Goal: Information Seeking & Learning: Compare options

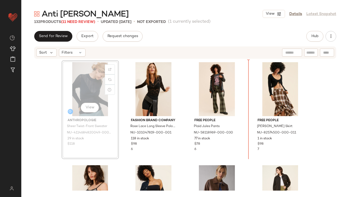
drag, startPoint x: 78, startPoint y: 87, endPoint x: 83, endPoint y: 87, distance: 4.8
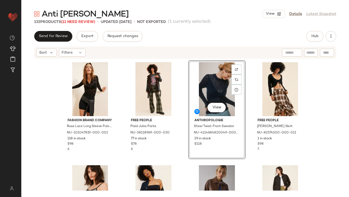
click at [184, 143] on div "Fashion Brand Company Rose Lace Long Sleeve Polo T-Shirt NU-101047819-000-001 1…" at bounding box center [185, 125] width 247 height 130
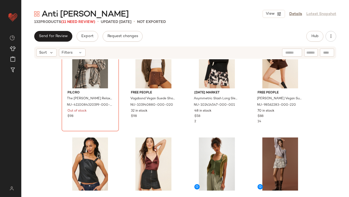
scroll to position [445, 0]
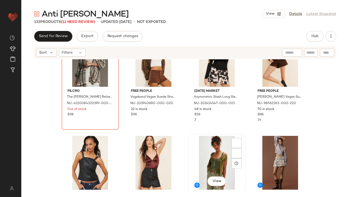
click at [212, 154] on div "View" at bounding box center [217, 163] width 54 height 54
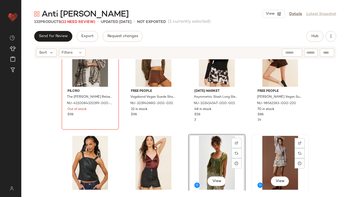
click at [262, 150] on div "View" at bounding box center [280, 163] width 54 height 54
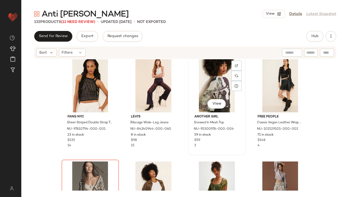
click at [190, 110] on div "View" at bounding box center [217, 85] width 54 height 54
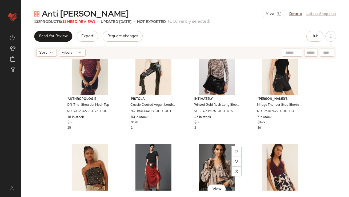
scroll to position [701, 0]
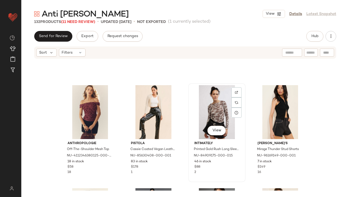
click at [203, 111] on div "View" at bounding box center [217, 112] width 54 height 54
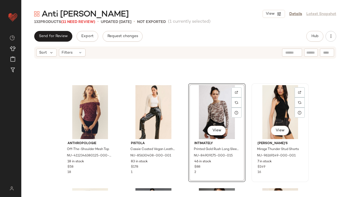
click at [269, 101] on div "View" at bounding box center [280, 112] width 54 height 54
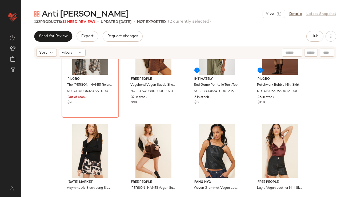
scroll to position [457, 0]
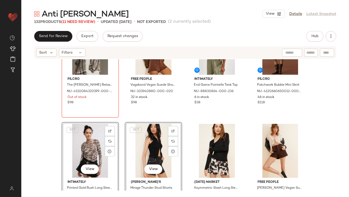
click at [183, 135] on div "Pilcro The [PERSON_NAME] Relaxed Buttondown Shirt NU-4110084320199-000-020 Out …" at bounding box center [184, 124] width 327 height 131
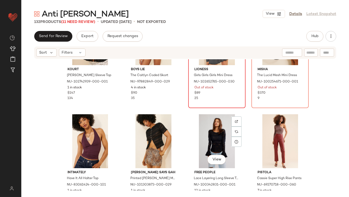
scroll to position [911, 0]
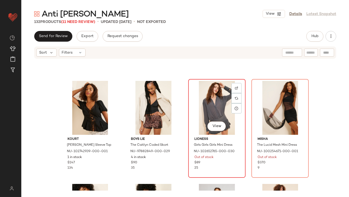
click at [209, 108] on div "View" at bounding box center [217, 108] width 54 height 54
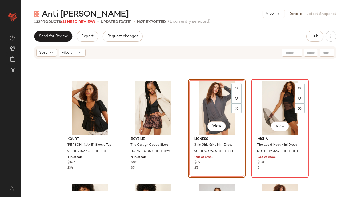
click at [274, 99] on div "View" at bounding box center [280, 108] width 54 height 54
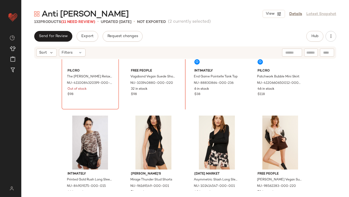
scroll to position [457, 0]
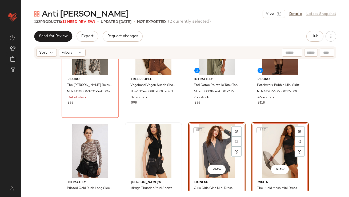
click at [179, 129] on div "Rolla's Mirage Thunder Stud Shorts NU-96169149-000-001 7 in stock $149 16" at bounding box center [153, 172] width 56 height 98
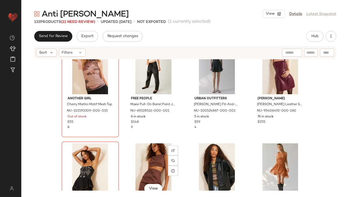
scroll to position [1192, 0]
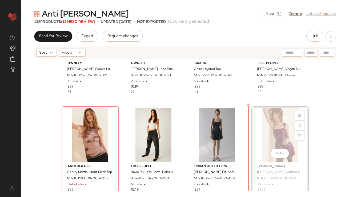
drag, startPoint x: 255, startPoint y: 128, endPoint x: 252, endPoint y: 128, distance: 2.9
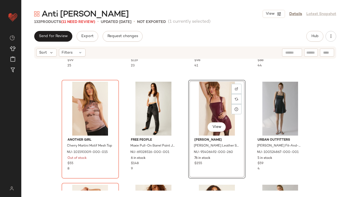
scroll to position [1266, 0]
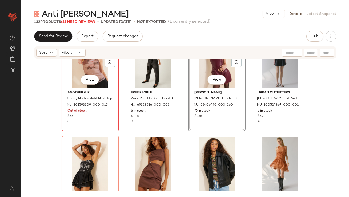
click at [81, 66] on div "View" at bounding box center [90, 61] width 54 height 54
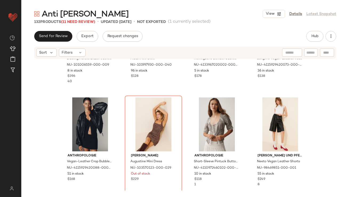
scroll to position [1834, 0]
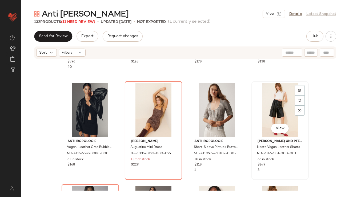
click at [259, 108] on div "View" at bounding box center [280, 110] width 54 height 54
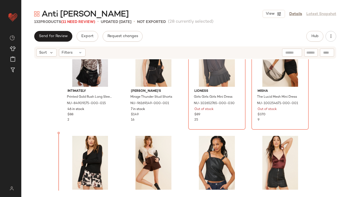
drag, startPoint x: 89, startPoint y: 155, endPoint x: 89, endPoint y: 152, distance: 2.9
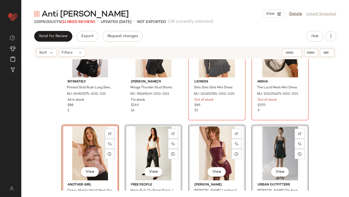
click at [56, 141] on div "Intimately Printed Gold Rush Long Sleeve Top NU-84909175-000-015 46 in stock $8…" at bounding box center [184, 124] width 327 height 131
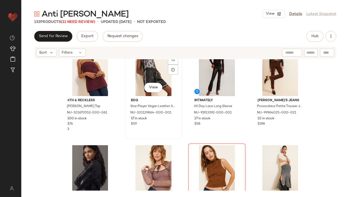
scroll to position [954, 0]
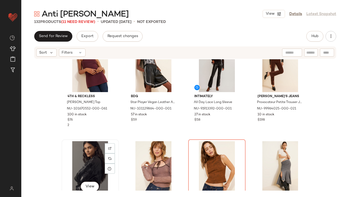
click at [85, 153] on div "View" at bounding box center [90, 168] width 54 height 54
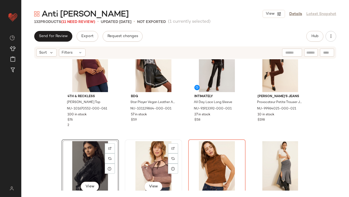
click at [147, 153] on div "View" at bounding box center [154, 168] width 54 height 54
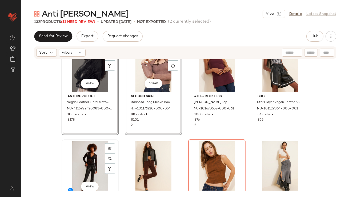
click at [89, 158] on div "View" at bounding box center [90, 168] width 54 height 54
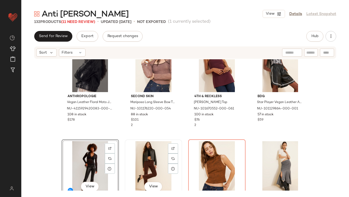
click at [142, 156] on div "View" at bounding box center [154, 168] width 54 height 54
drag, startPoint x: 94, startPoint y: 161, endPoint x: 105, endPoint y: 154, distance: 13.5
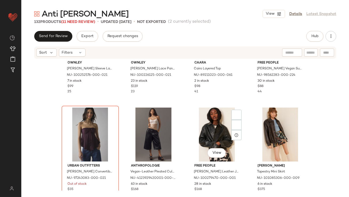
scroll to position [1936, 0]
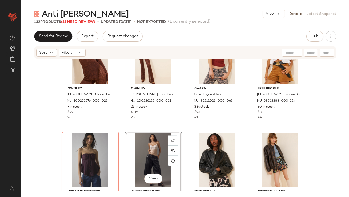
scroll to position [1882, 0]
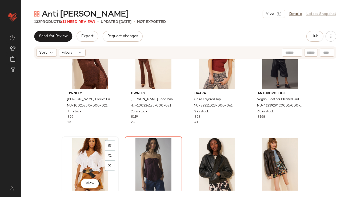
scroll to position [1884, 0]
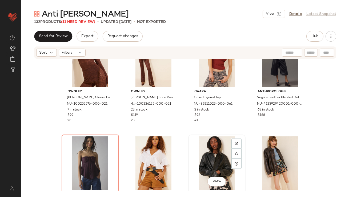
click at [216, 161] on div "View" at bounding box center [217, 163] width 54 height 54
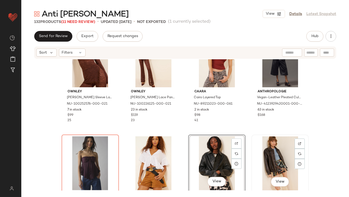
click at [263, 154] on div "View" at bounding box center [280, 163] width 54 height 54
click at [181, 132] on div "SET [PERSON_NAME] Sleeve Lace Top NU-100252576-000-021 7 in stock $99 25 SET [P…" at bounding box center [184, 124] width 327 height 131
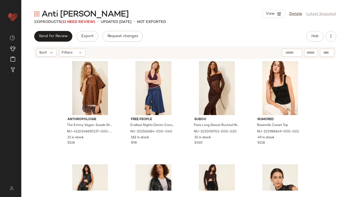
scroll to position [2281, 0]
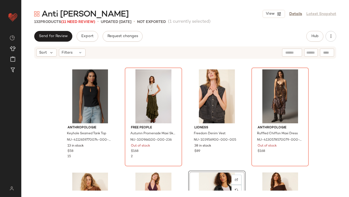
scroll to position [2187, 0]
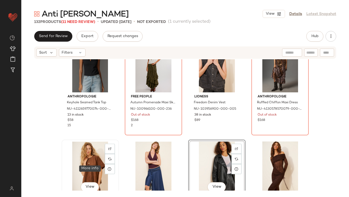
click at [94, 170] on div "View" at bounding box center [90, 168] width 54 height 54
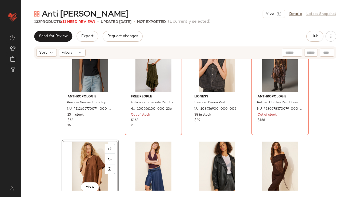
click at [94, 170] on div "View" at bounding box center [90, 168] width 54 height 54
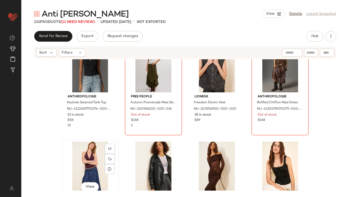
click at [89, 168] on div "View" at bounding box center [90, 168] width 54 height 54
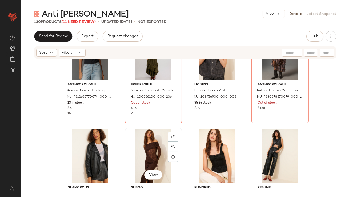
scroll to position [2307, 0]
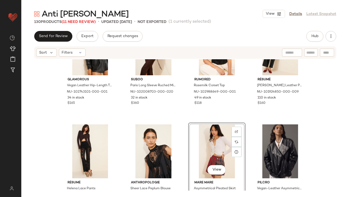
drag, startPoint x: 212, startPoint y: 145, endPoint x: 214, endPoint y: 141, distance: 4.5
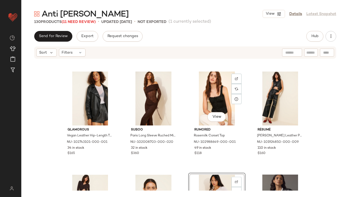
scroll to position [2262, 0]
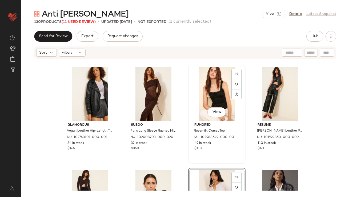
click at [189, 154] on div "View Rumored Rosemilk Corset Top NU-102988649-000-001 49 in stock $118" at bounding box center [217, 114] width 56 height 98
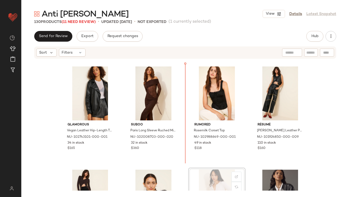
drag, startPoint x: 201, startPoint y: 182, endPoint x: 202, endPoint y: 175, distance: 6.4
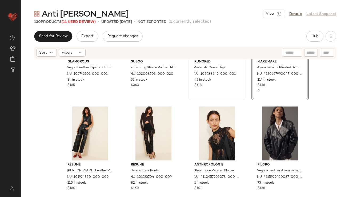
scroll to position [2326, 0]
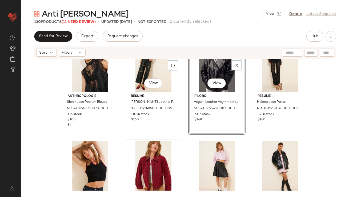
scroll to position [2386, 0]
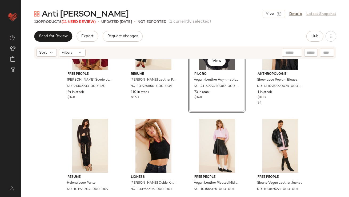
scroll to position [2423, 0]
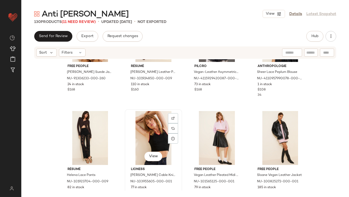
drag, startPoint x: 152, startPoint y: 145, endPoint x: 149, endPoint y: 145, distance: 2.9
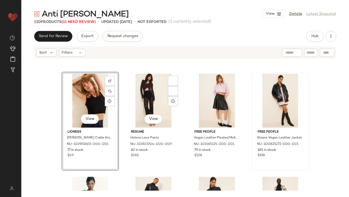
scroll to position [2458, 0]
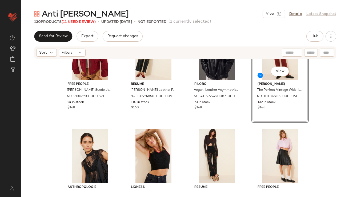
scroll to position [2429, 0]
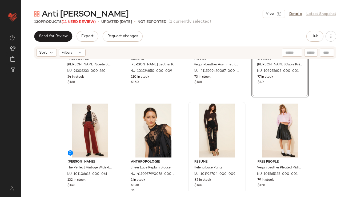
scroll to position [2438, 0]
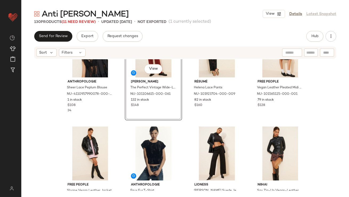
scroll to position [2553, 0]
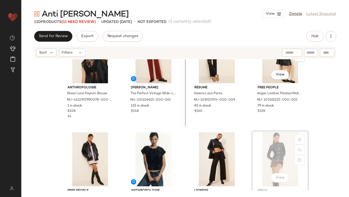
drag, startPoint x: 259, startPoint y: 97, endPoint x: 254, endPoint y: 94, distance: 5.7
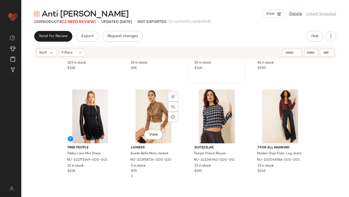
scroll to position [2751, 0]
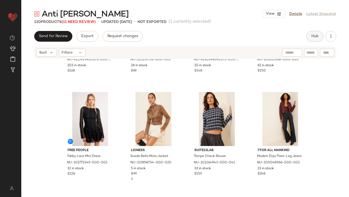
click at [312, 39] on button "Hub" at bounding box center [314, 36] width 17 height 11
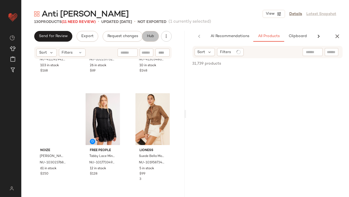
scroll to position [0, 28]
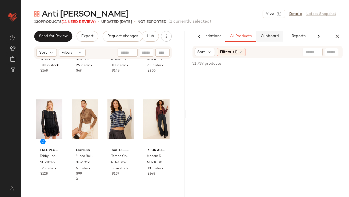
click at [261, 31] on button "Clipboard" at bounding box center [269, 36] width 27 height 11
click at [239, 37] on span "All Products" at bounding box center [240, 36] width 22 height 4
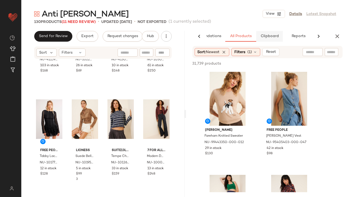
click at [271, 36] on span "Clipboard" at bounding box center [269, 36] width 18 height 4
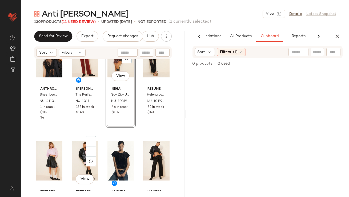
scroll to position [2524, 0]
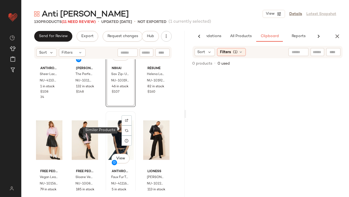
click at [117, 137] on div "View" at bounding box center [120, 140] width 26 height 54
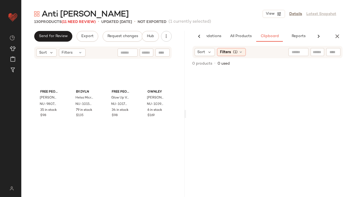
scroll to position [3263, 0]
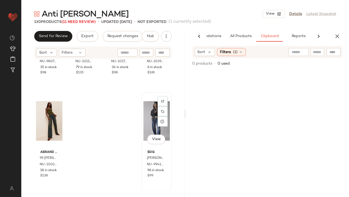
click at [152, 109] on div "View" at bounding box center [156, 121] width 26 height 54
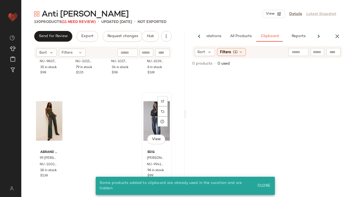
click at [148, 111] on div "View" at bounding box center [156, 121] width 26 height 54
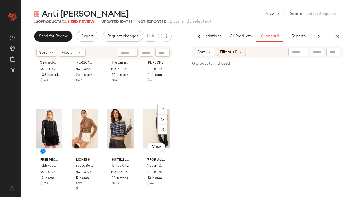
scroll to position [2740, 0]
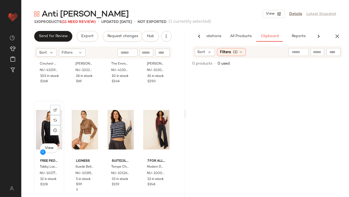
click at [46, 124] on div "View" at bounding box center [49, 130] width 26 height 54
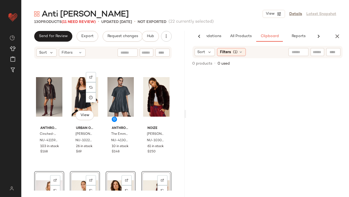
scroll to position [2668, 0]
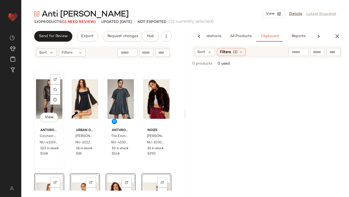
click at [45, 101] on div "View" at bounding box center [49, 99] width 26 height 54
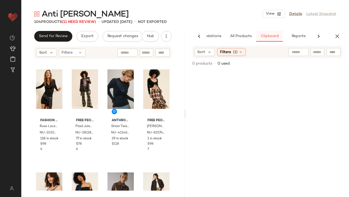
click at [267, 35] on span "Clipboard" at bounding box center [269, 36] width 18 height 4
click at [240, 38] on span "All Products" at bounding box center [240, 36] width 22 height 4
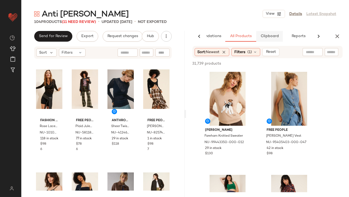
click at [269, 36] on span "Clipboard" at bounding box center [269, 36] width 18 height 4
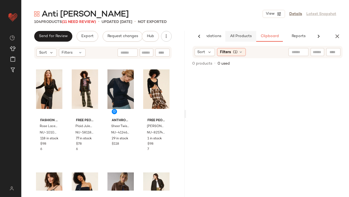
click at [237, 40] on button "All Products" at bounding box center [240, 36] width 31 height 11
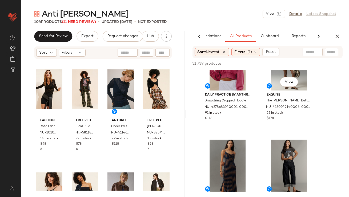
scroll to position [267, 0]
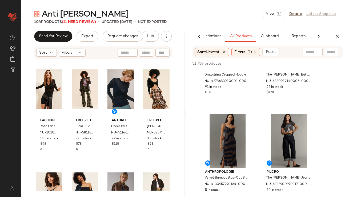
click at [335, 37] on icon "button" at bounding box center [337, 36] width 6 height 6
click at [338, 36] on div "Send for Review Export Request changes Hub Sort Filters Fashion Brand Company R…" at bounding box center [184, 114] width 327 height 166
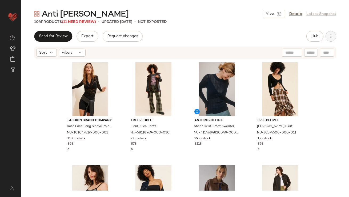
click at [331, 41] on button "button" at bounding box center [330, 36] width 11 height 11
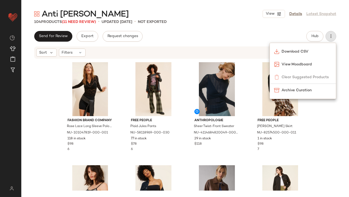
click at [303, 72] on div "Download CSV View Moodboard Clear Suggested Products Archive Curation" at bounding box center [302, 71] width 67 height 56
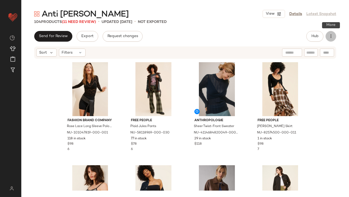
click at [332, 36] on icon "button" at bounding box center [330, 36] width 5 height 5
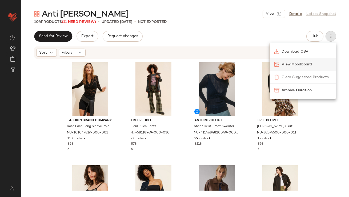
click at [302, 65] on span "View Moodboard" at bounding box center [306, 65] width 50 height 6
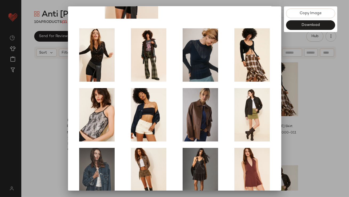
scroll to position [91, 0]
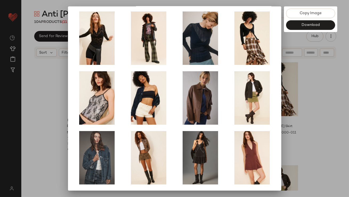
click at [310, 99] on div at bounding box center [174, 98] width 349 height 197
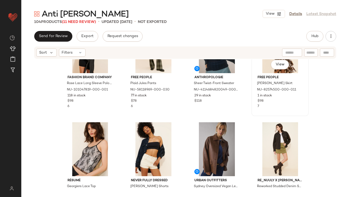
scroll to position [47, 0]
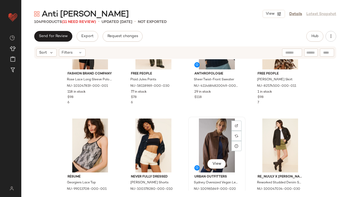
click at [222, 135] on div "View" at bounding box center [217, 145] width 54 height 54
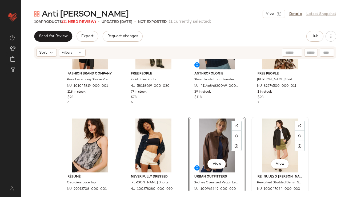
click at [258, 136] on div "View" at bounding box center [280, 145] width 54 height 54
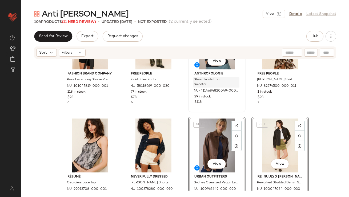
scroll to position [45, 0]
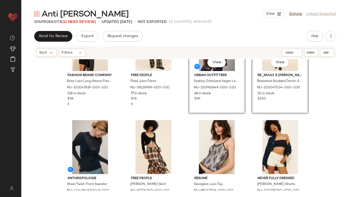
click at [240, 107] on div "SET View Urban Outfitters [GEOGRAPHIC_DATA] Oversized Vegan Leather Dad Jacket …" at bounding box center [216, 64] width 57 height 99
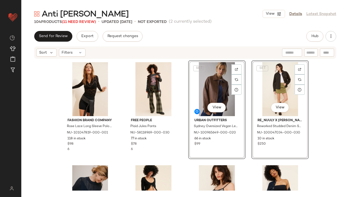
click at [248, 109] on div "Fashion Brand Company Rose Lace Long Sleeve Polo T-Shirt NU-101047819-000-001 1…" at bounding box center [185, 125] width 247 height 130
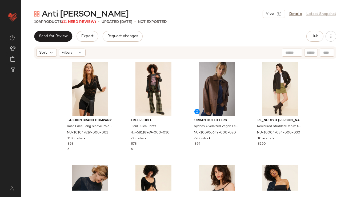
click at [311, 140] on div "Fashion Brand Company Rose Lace Long Sleeve Polo T-Shirt NU-101047819-000-001 1…" at bounding box center [184, 124] width 327 height 131
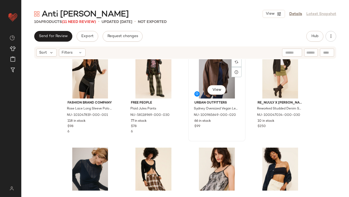
scroll to position [20, 0]
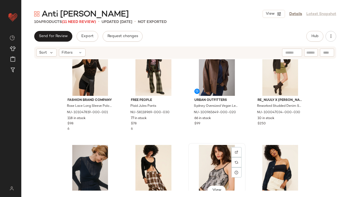
click at [213, 157] on div "View" at bounding box center [217, 172] width 54 height 54
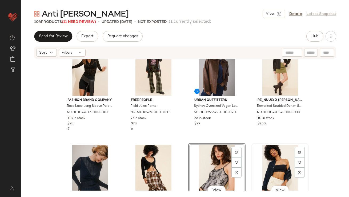
click at [262, 157] on div "View" at bounding box center [280, 172] width 54 height 54
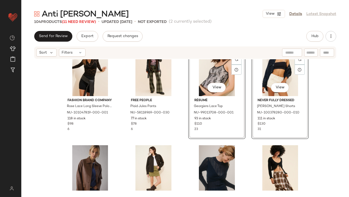
click at [249, 117] on div "Fashion Brand Company Rose Lace Long Sleeve Polo T-Shirt NU-101047819-000-001 1…" at bounding box center [185, 105] width 247 height 130
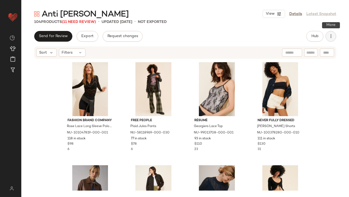
click at [326, 36] on button "button" at bounding box center [330, 36] width 11 height 11
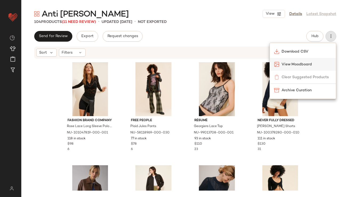
click at [295, 65] on span "View Moodboard" at bounding box center [306, 65] width 50 height 6
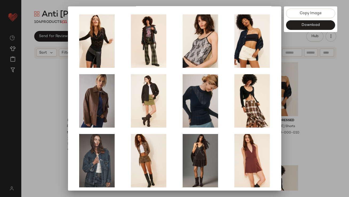
scroll to position [91, 0]
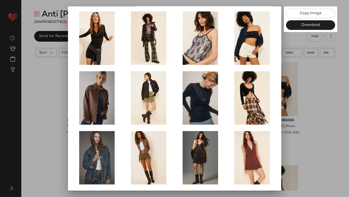
click at [300, 122] on div at bounding box center [174, 98] width 349 height 197
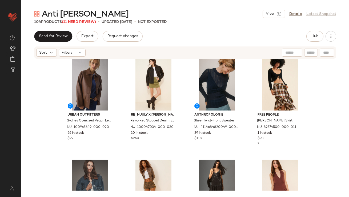
scroll to position [126, 0]
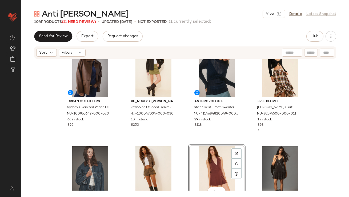
click at [325, 33] on div "Hub" at bounding box center [321, 36] width 30 height 11
click at [326, 34] on button "button" at bounding box center [330, 36] width 11 height 11
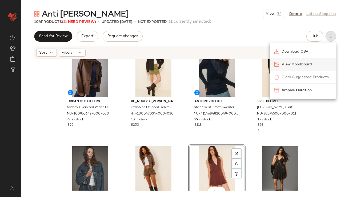
click at [300, 66] on span "View Moodboard" at bounding box center [306, 65] width 50 height 6
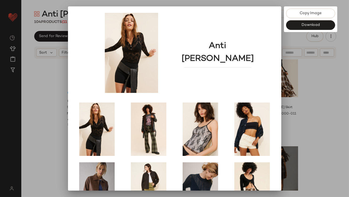
scroll to position [91, 0]
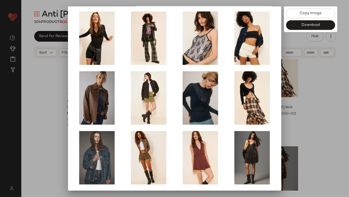
click at [302, 117] on div at bounding box center [174, 98] width 349 height 197
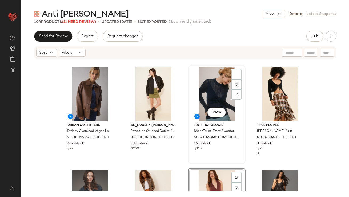
scroll to position [82, 0]
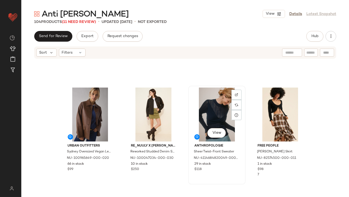
click at [209, 119] on div "View" at bounding box center [217, 114] width 54 height 54
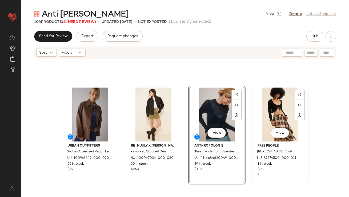
click at [260, 115] on div "View" at bounding box center [280, 114] width 54 height 54
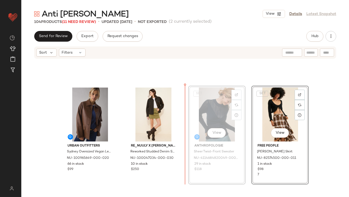
drag, startPoint x: 197, startPoint y: 115, endPoint x: 192, endPoint y: 115, distance: 5.9
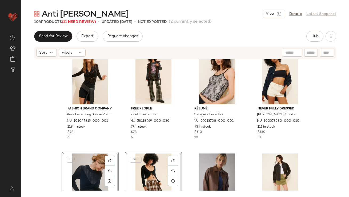
click at [185, 120] on div "Fashion Brand Company Rose Lace Long Sleeve Polo T-Shirt NU-101047819-000-001 1…" at bounding box center [185, 113] width 247 height 130
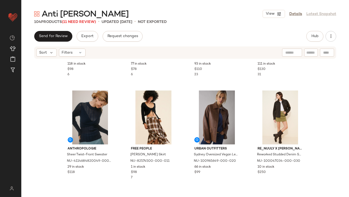
scroll to position [122, 0]
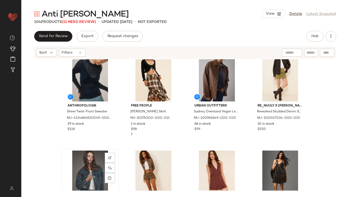
click at [73, 181] on div "View" at bounding box center [90, 177] width 54 height 54
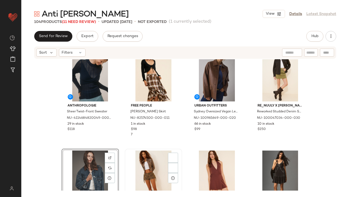
click at [143, 168] on div "View" at bounding box center [154, 177] width 54 height 54
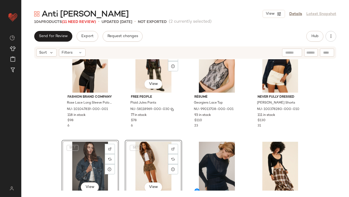
scroll to position [31, 0]
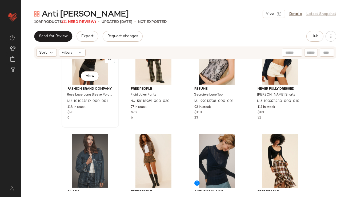
click at [99, 124] on div "View Fashion Brand Company Rose Lace Long Sleeve Polo T-Shirt NU-101047819-000-…" at bounding box center [90, 78] width 56 height 98
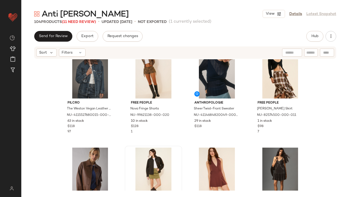
scroll to position [151, 0]
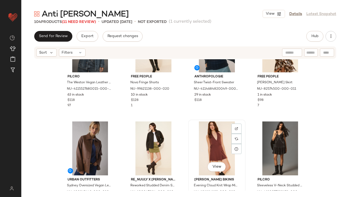
click at [212, 129] on div "View" at bounding box center [217, 148] width 54 height 54
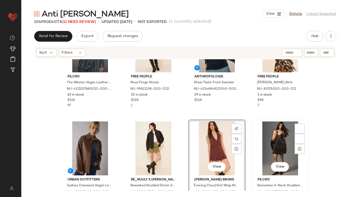
click at [267, 137] on div "View" at bounding box center [280, 148] width 54 height 54
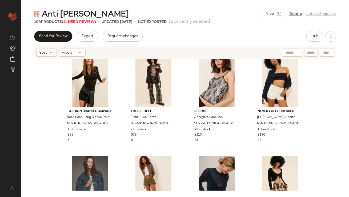
scroll to position [9, 0]
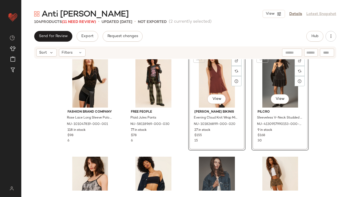
click at [186, 123] on div "Fashion Brand Company Rose Lace Long Sleeve Polo T-Shirt NU-101047819-000-001 1…" at bounding box center [185, 117] width 247 height 130
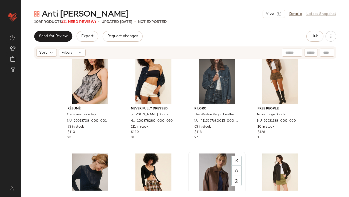
click at [220, 165] on div "View" at bounding box center [217, 180] width 54 height 54
click at [281, 165] on div "View" at bounding box center [280, 180] width 54 height 54
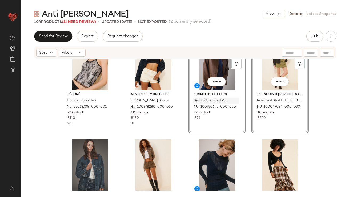
scroll to position [133, 0]
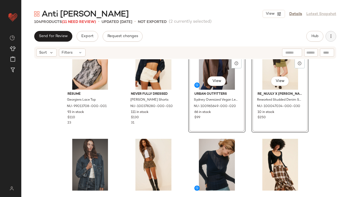
click at [330, 41] on button "button" at bounding box center [330, 36] width 11 height 11
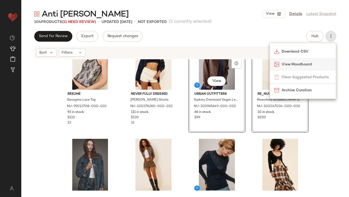
click at [303, 63] on span "View Moodboard" at bounding box center [306, 65] width 50 height 6
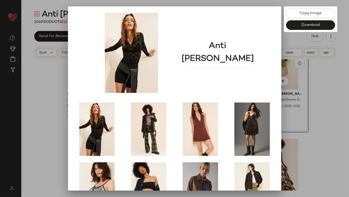
scroll to position [91, 0]
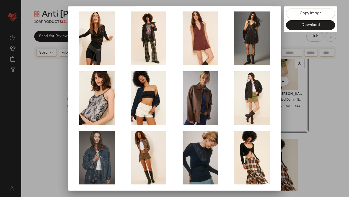
click at [325, 63] on div at bounding box center [174, 98] width 349 height 197
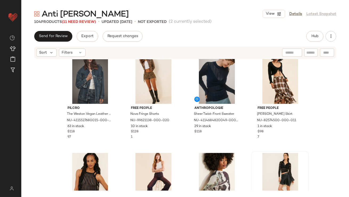
scroll to position [236, 0]
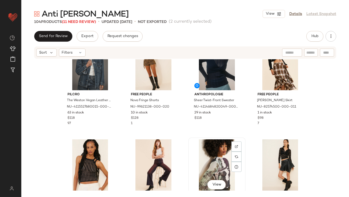
click at [216, 165] on div "View" at bounding box center [217, 166] width 54 height 54
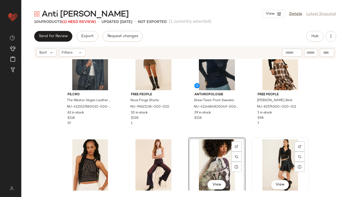
click at [262, 161] on div "View" at bounding box center [280, 166] width 54 height 54
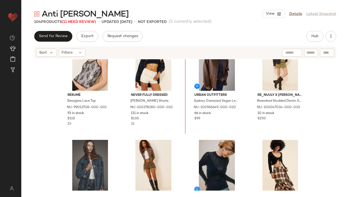
scroll to position [132, 0]
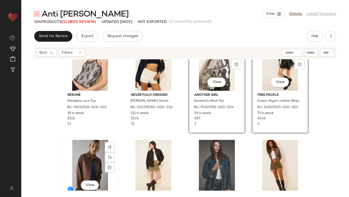
click at [87, 157] on div "View" at bounding box center [90, 167] width 54 height 54
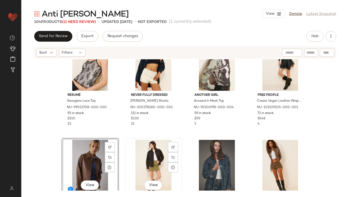
click at [160, 158] on div "View" at bounding box center [154, 167] width 54 height 54
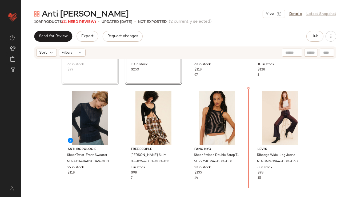
drag, startPoint x: 80, startPoint y: 153, endPoint x: 88, endPoint y: 153, distance: 7.5
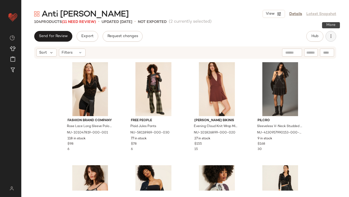
click at [335, 36] on button "button" at bounding box center [330, 36] width 11 height 11
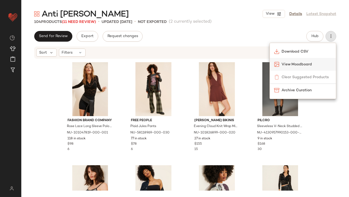
click at [302, 65] on span "View Moodboard" at bounding box center [306, 65] width 50 height 6
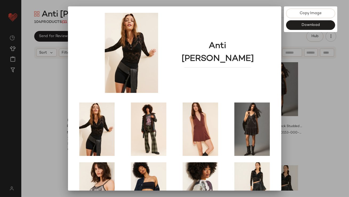
scroll to position [91, 0]
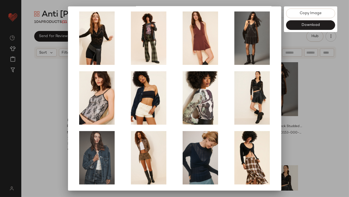
click at [310, 101] on div at bounding box center [174, 98] width 349 height 197
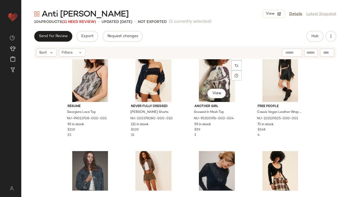
scroll to position [144, 0]
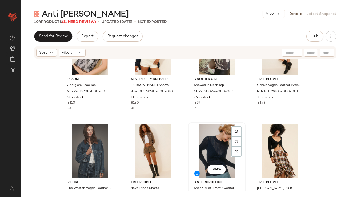
click at [210, 144] on div "View" at bounding box center [217, 151] width 54 height 54
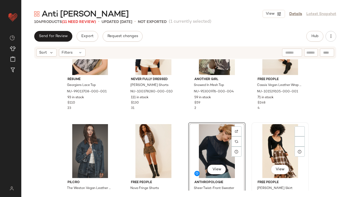
click at [270, 144] on div "View" at bounding box center [280, 151] width 54 height 54
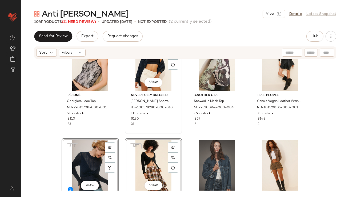
scroll to position [127, 0]
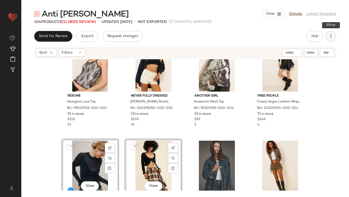
click at [327, 40] on button "button" at bounding box center [330, 36] width 11 height 11
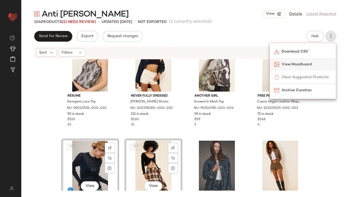
click at [304, 62] on span "View Moodboard" at bounding box center [306, 65] width 50 height 6
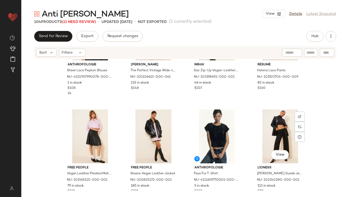
scroll to position [2543, 0]
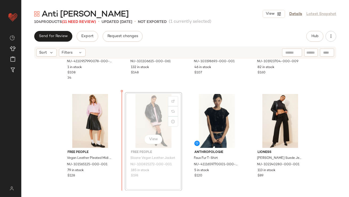
drag, startPoint x: 154, startPoint y: 129, endPoint x: 150, endPoint y: 129, distance: 4.3
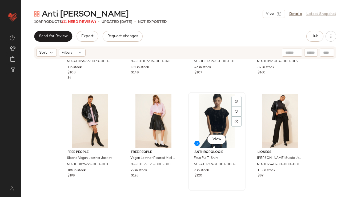
click at [212, 119] on div "View" at bounding box center [217, 121] width 54 height 54
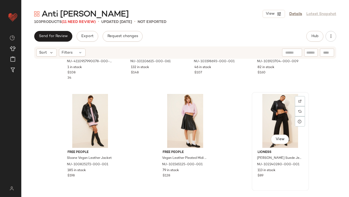
click at [267, 125] on div "View" at bounding box center [280, 121] width 54 height 54
